Goal: Information Seeking & Learning: Learn about a topic

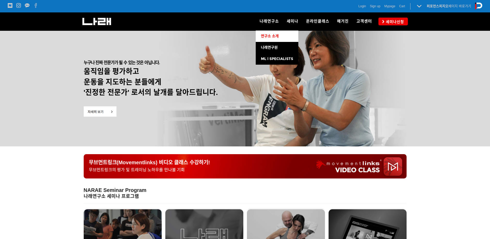
click at [275, 35] on span "연구소 소개" at bounding box center [270, 36] width 18 height 4
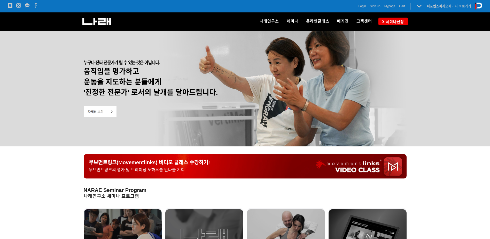
scroll to position [27, 0]
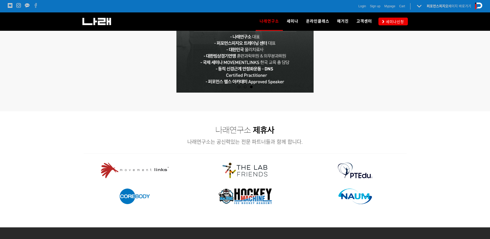
scroll to position [594, 0]
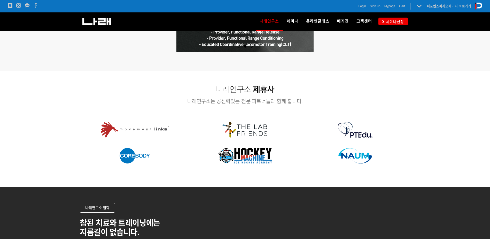
click at [273, 220] on p "참된 치료와 트레이닝에는" at bounding box center [190, 222] width 220 height 9
click at [309, 210] on div "나래연구소 철학" at bounding box center [245, 208] width 331 height 10
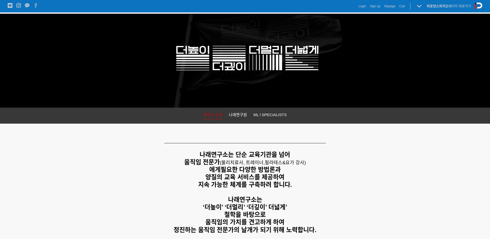
scroll to position [0, 0]
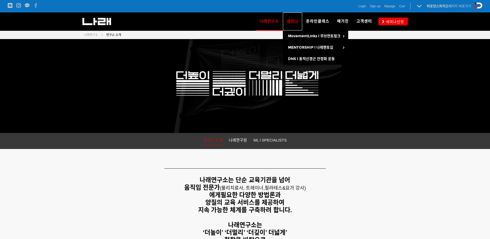
click at [294, 20] on span "세미나" at bounding box center [293, 21] width 12 height 5
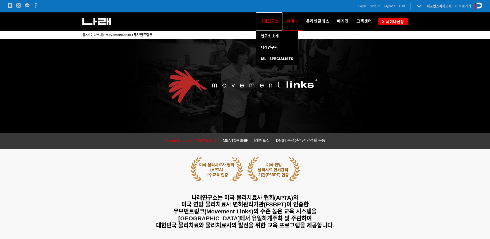
click at [266, 24] on span "나래연구소" at bounding box center [269, 21] width 19 height 5
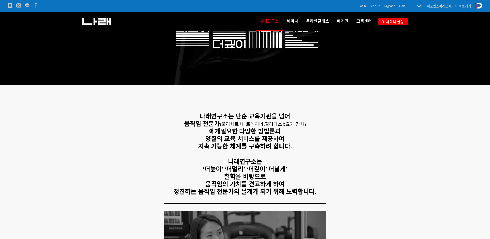
scroll to position [52, 0]
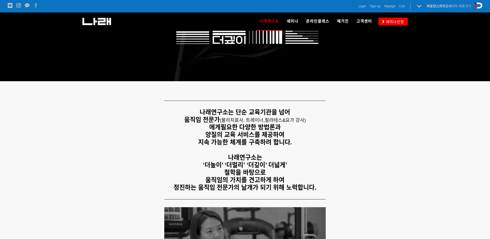
click at [366, 114] on p "나래연구소는 단순 교육기관을 넘어" at bounding box center [245, 112] width 323 height 7
click at [146, 173] on p "철학을 바탕으로" at bounding box center [245, 172] width 323 height 7
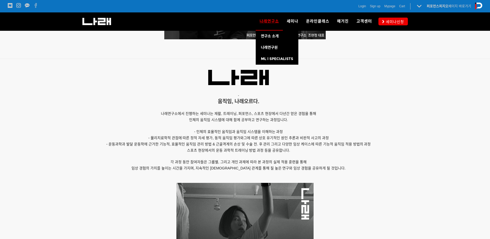
scroll to position [233, 0]
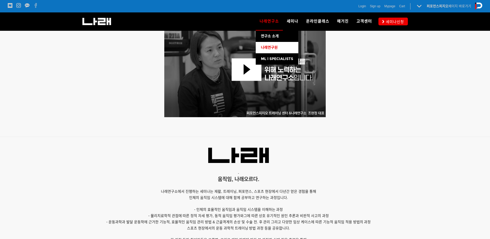
click at [274, 50] on link "나래연구원" at bounding box center [277, 47] width 43 height 11
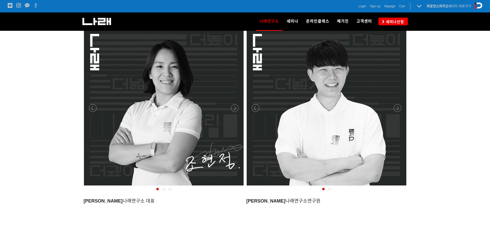
scroll to position [125, 0]
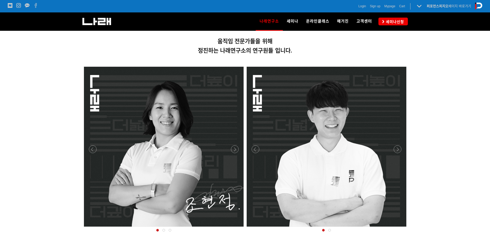
click at [400, 228] on div at bounding box center [326, 228] width 163 height 0
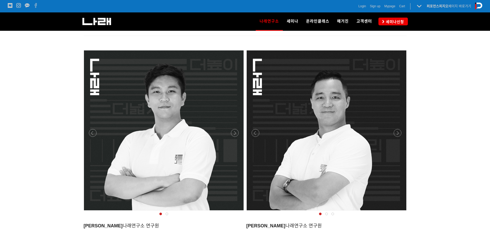
scroll to position [409, 0]
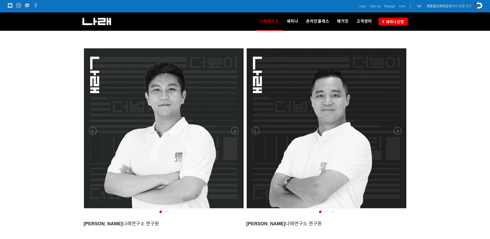
click at [235, 210] on div at bounding box center [163, 210] width 163 height 0
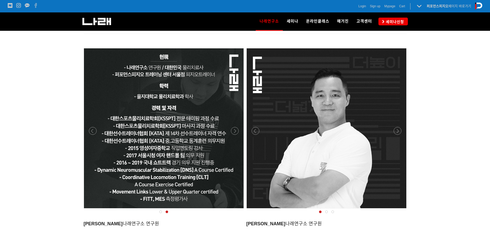
click at [399, 210] on div at bounding box center [326, 210] width 163 height 0
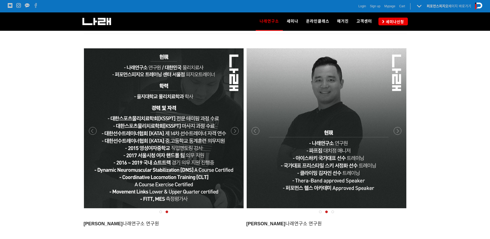
click at [398, 210] on div at bounding box center [326, 210] width 163 height 0
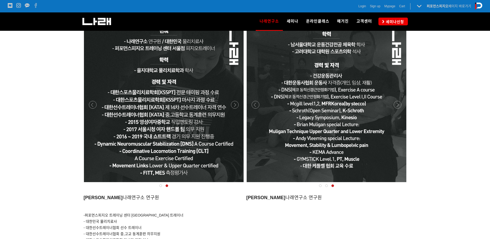
scroll to position [435, 0]
click at [235, 184] on div at bounding box center [163, 184] width 163 height 0
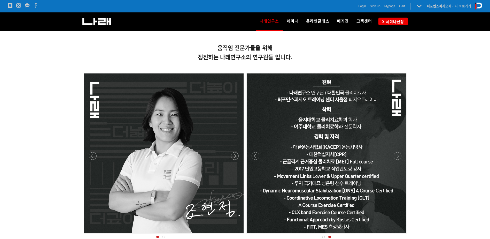
scroll to position [151, 0]
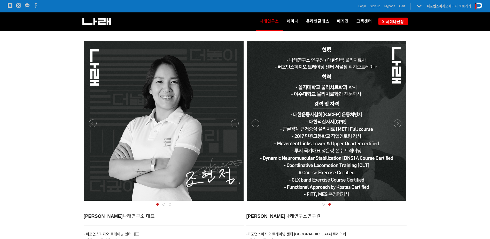
drag, startPoint x: 52, startPoint y: 141, endPoint x: 55, endPoint y: 146, distance: 5.9
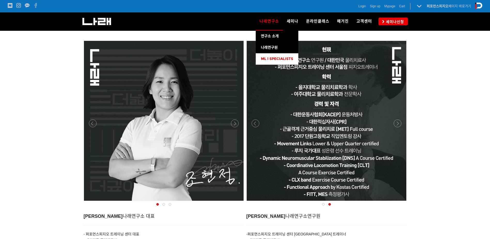
click at [278, 57] on span "ML l SPECIALISTS" at bounding box center [277, 59] width 32 height 4
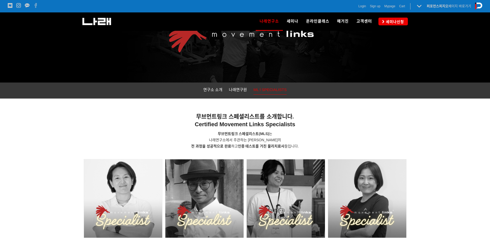
scroll to position [52, 0]
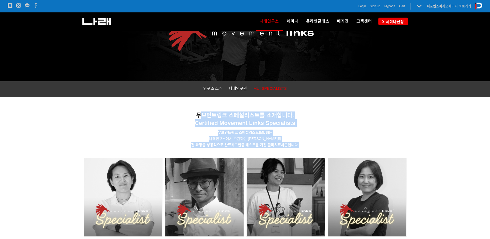
drag, startPoint x: 202, startPoint y: 115, endPoint x: 312, endPoint y: 144, distance: 114.3
click at [312, 144] on div "무브먼트링크 스페셜리스트를 소개합니다. Certified Movement Links Specialists 무브먼트링크 스페셜리스트 (MLS) …" at bounding box center [245, 126] width 323 height 53
click at [222, 132] on span "무브먼트링크 스페셜리스트" at bounding box center [238, 132] width 41 height 4
drag, startPoint x: 210, startPoint y: 118, endPoint x: 309, endPoint y: 145, distance: 102.3
click at [309, 145] on div "무브먼트링크 스페셜리스트를 소개합니다. Certified Movement Links Specialists 무브먼트링크 스페셜리스트 (MLS) …" at bounding box center [245, 126] width 323 height 53
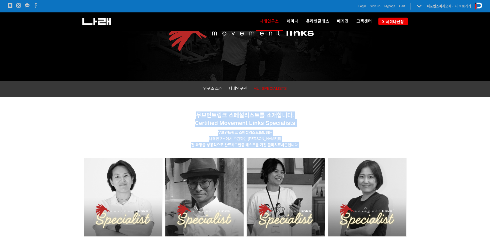
click at [112, 142] on p "무브먼트링크 스페셜리스트 (MLS) 는 나래연구소에서 주관하는 무브먼트링크 세미나의 전 과정을 성공적으로 완료 하고 인증 테스트를 거친 물리치…" at bounding box center [245, 138] width 323 height 18
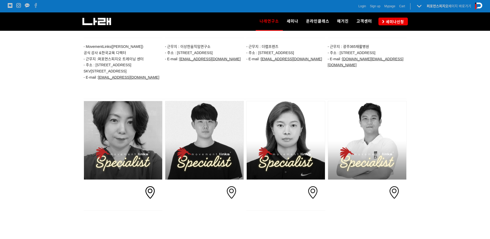
scroll to position [284, 0]
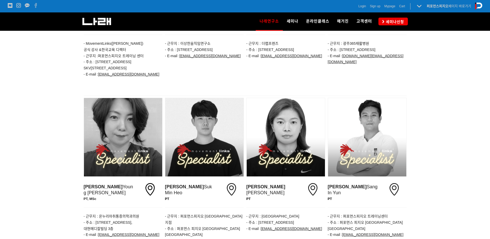
click at [43, 145] on div at bounding box center [245, 179] width 490 height 166
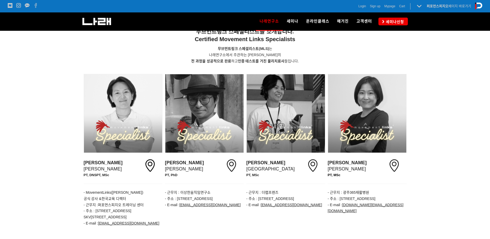
scroll to position [148, 0]
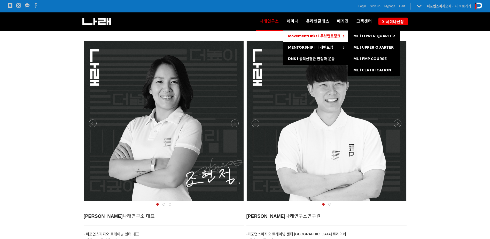
click at [323, 39] on link "MovementLinks l 무브먼트링크" at bounding box center [315, 35] width 65 height 11
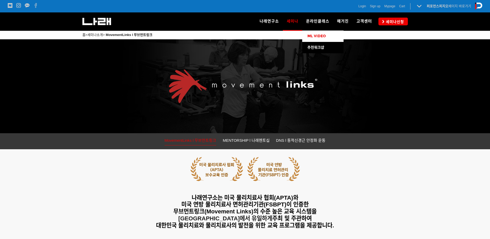
click at [323, 38] on span "ML VIDEO" at bounding box center [316, 36] width 19 height 4
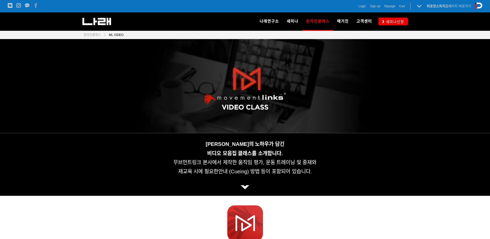
drag, startPoint x: 445, startPoint y: 139, endPoint x: 431, endPoint y: 45, distance: 94.9
click at [411, 183] on div at bounding box center [245, 164] width 490 height 63
drag, startPoint x: 344, startPoint y: 46, endPoint x: 341, endPoint y: 27, distance: 19.5
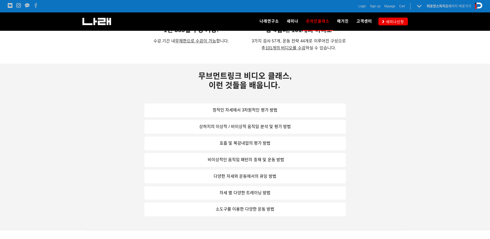
scroll to position [258, 0]
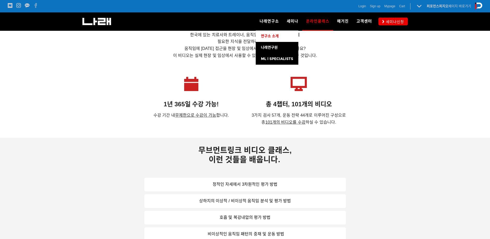
click at [271, 35] on span "연구소 소개" at bounding box center [270, 36] width 18 height 4
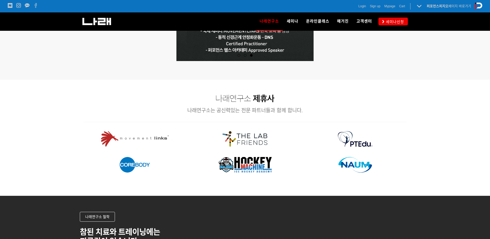
scroll to position [594, 0]
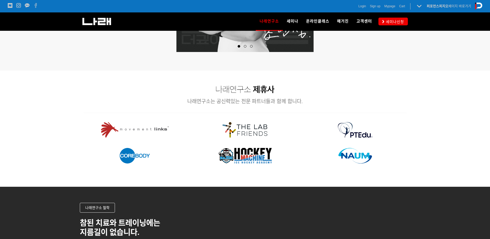
click at [40, 129] on div at bounding box center [245, 152] width 490 height 70
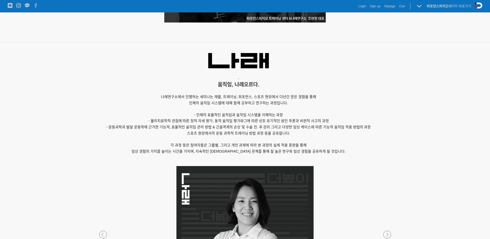
scroll to position [0, 0]
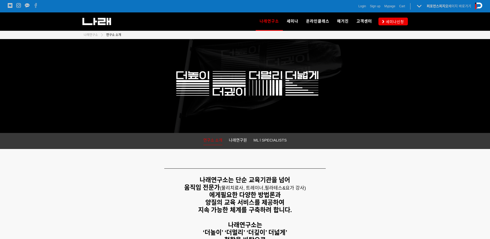
drag, startPoint x: 380, startPoint y: 131, endPoint x: 383, endPoint y: 39, distance: 91.5
